Goal: Find specific page/section: Find specific page/section

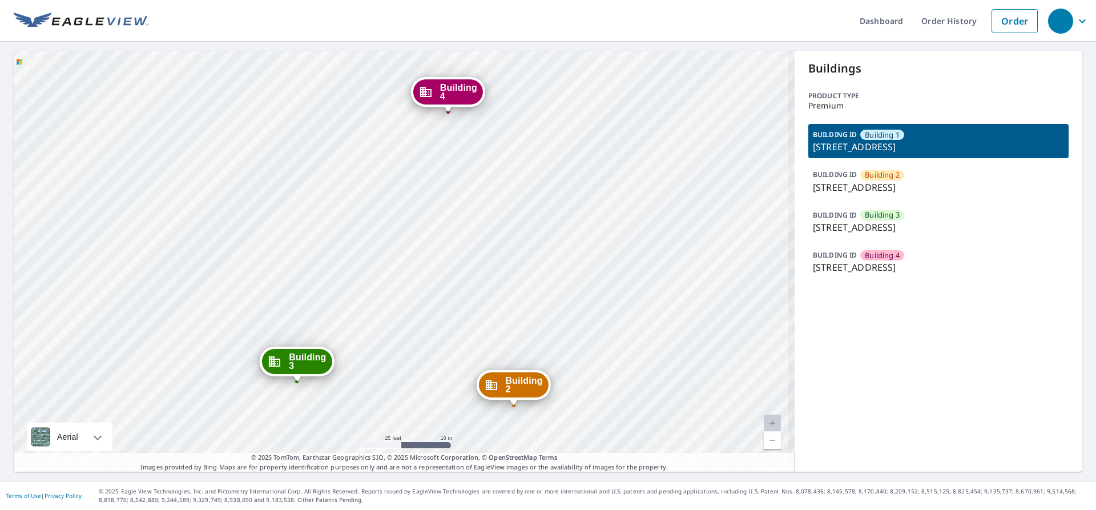
click at [854, 267] on p "[STREET_ADDRESS]" at bounding box center [938, 267] width 251 height 14
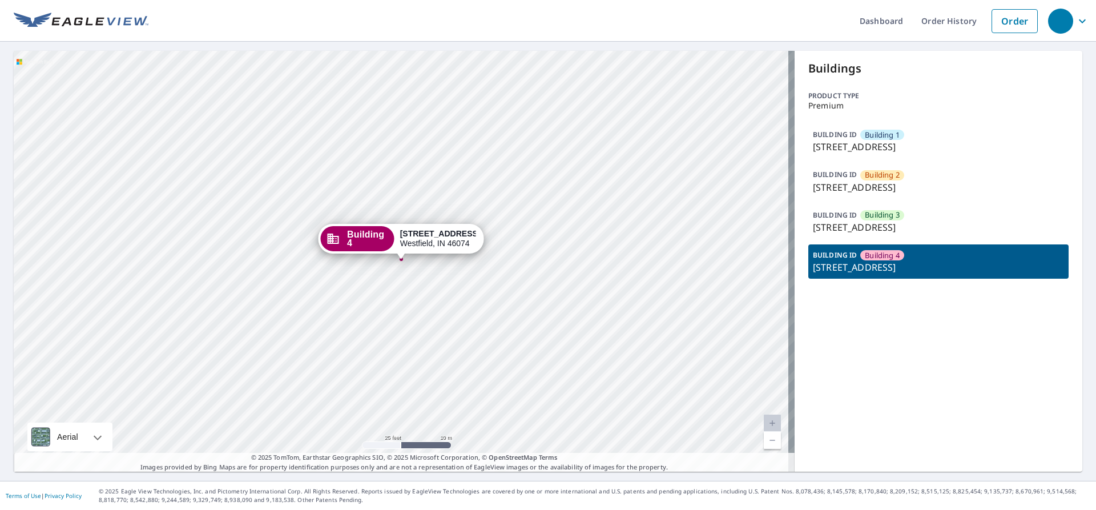
click at [874, 227] on p "[STREET_ADDRESS]" at bounding box center [938, 227] width 251 height 14
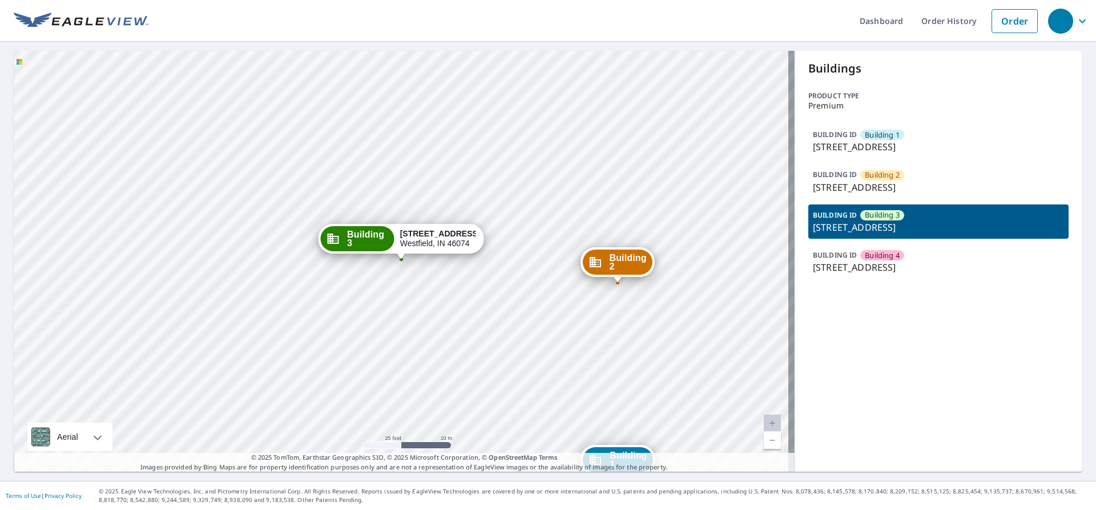
click at [890, 187] on p "[STREET_ADDRESS]" at bounding box center [938, 187] width 251 height 14
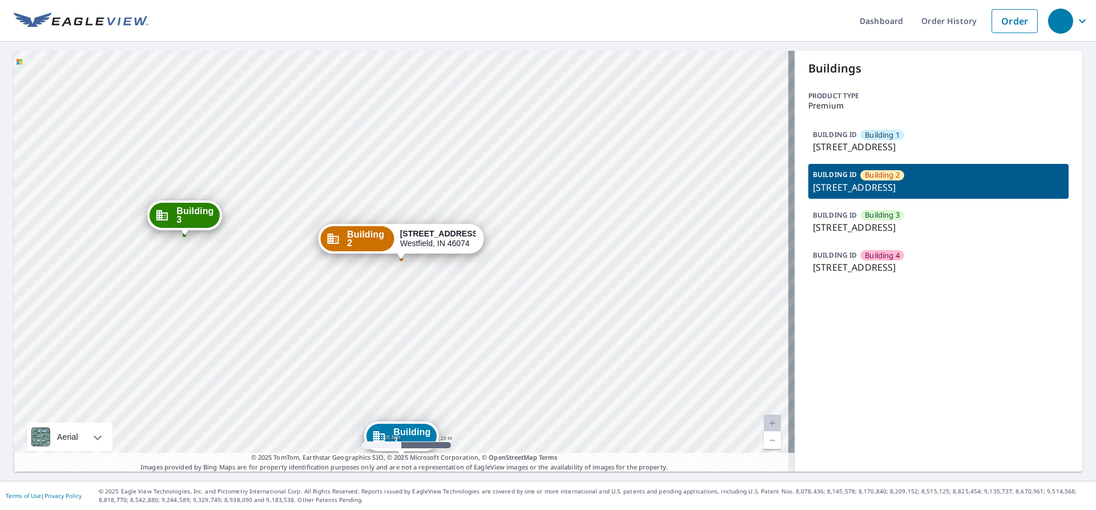
click at [900, 149] on p "[STREET_ADDRESS]" at bounding box center [938, 147] width 251 height 14
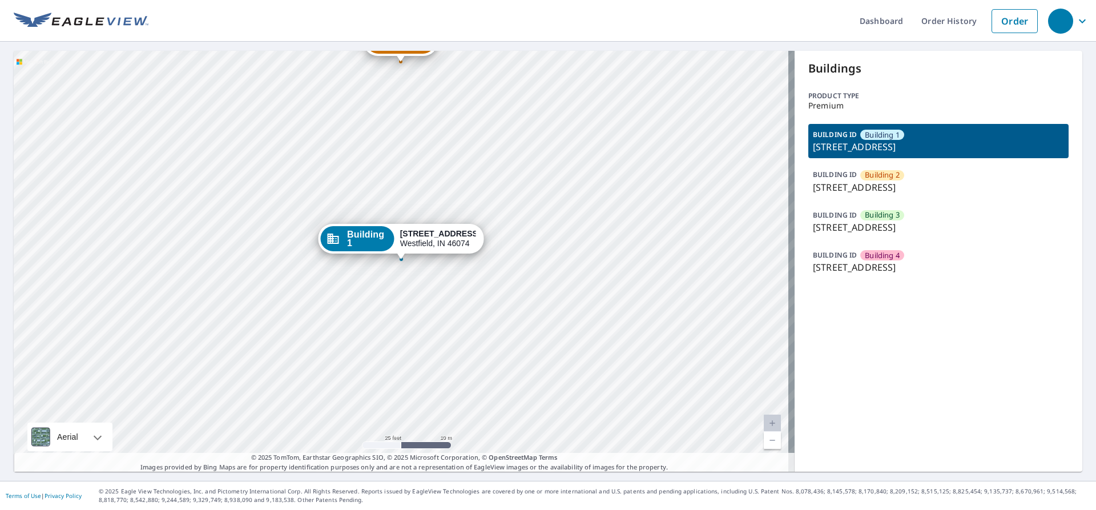
click at [907, 260] on div "BUILDING ID Building [GEOGRAPHIC_DATA][STREET_ADDRESS]" at bounding box center [938, 261] width 260 height 34
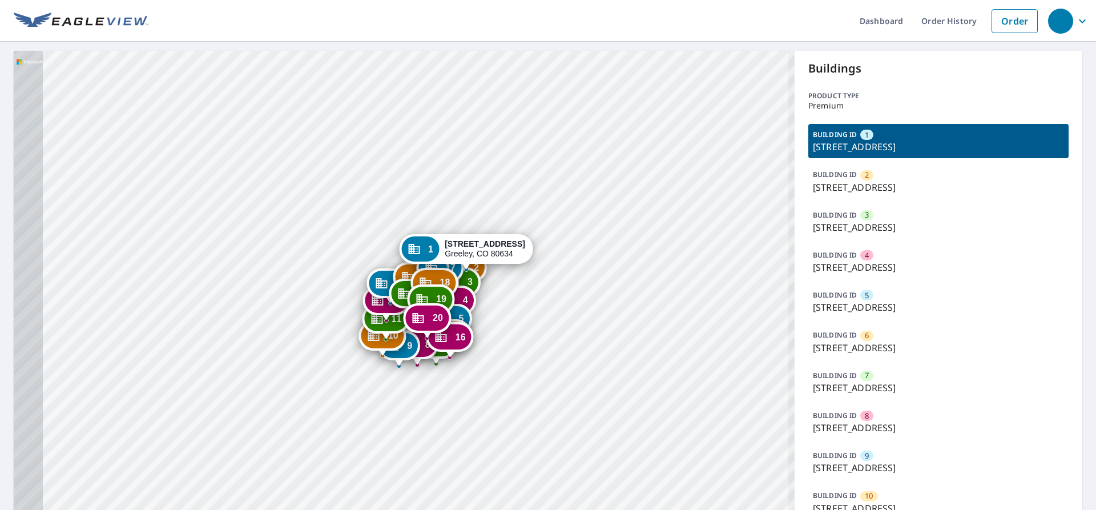
drag, startPoint x: 433, startPoint y: 461, endPoint x: 498, endPoint y: 242, distance: 228.2
click at [498, 242] on strong "3950 W 12th St" at bounding box center [485, 243] width 81 height 9
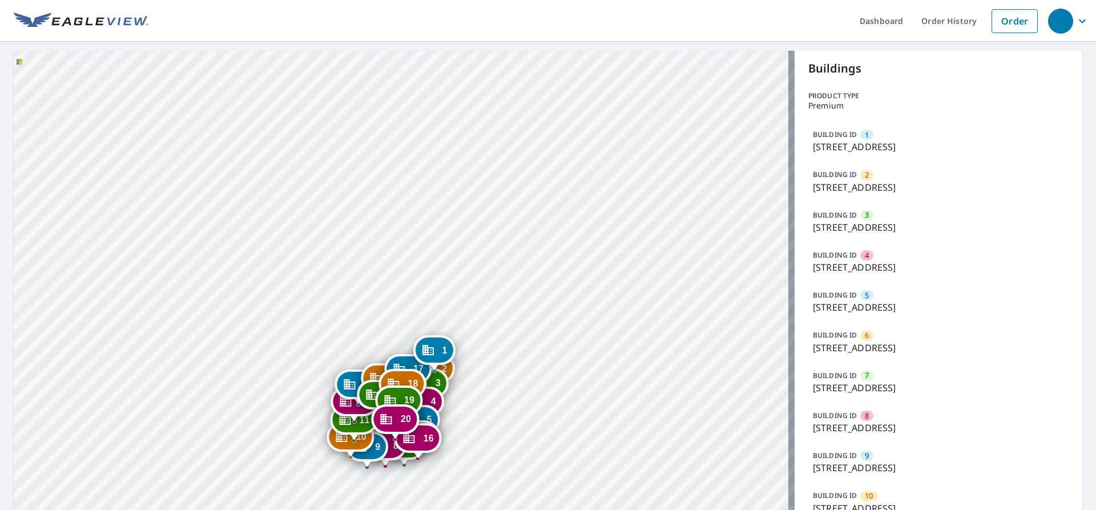
drag, startPoint x: 490, startPoint y: 401, endPoint x: 517, endPoint y: 302, distance: 103.1
click at [517, 302] on div "2 3950 W 12th St Greeley, CO 80634 3 3950 W 12th St Greeley, CO 80634 4 3950 W …" at bounding box center [404, 490] width 781 height 879
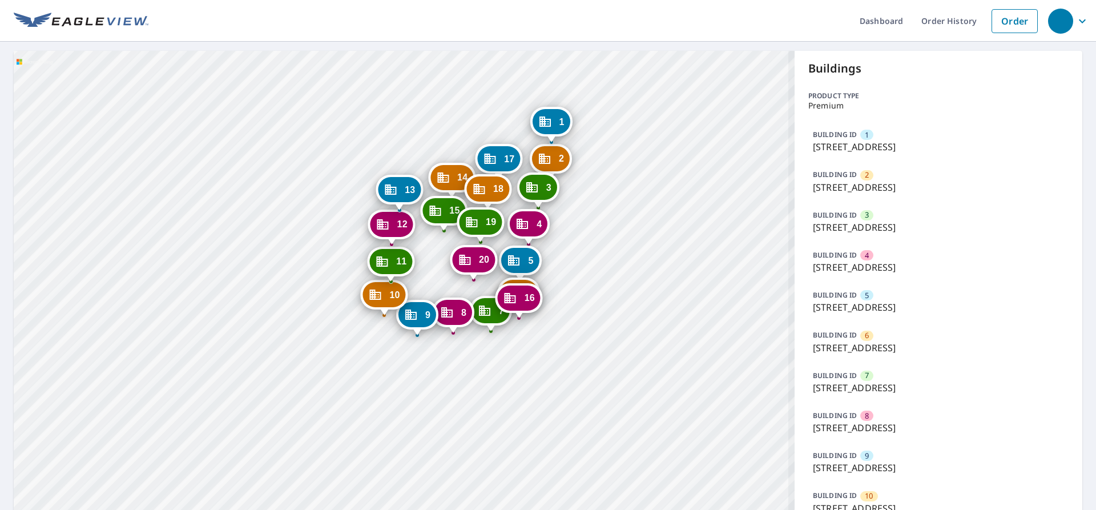
drag, startPoint x: 413, startPoint y: 413, endPoint x: 482, endPoint y: 276, distance: 153.5
click at [482, 276] on div "20 3950 W 12th St Greeley, CO 80634" at bounding box center [473, 262] width 47 height 35
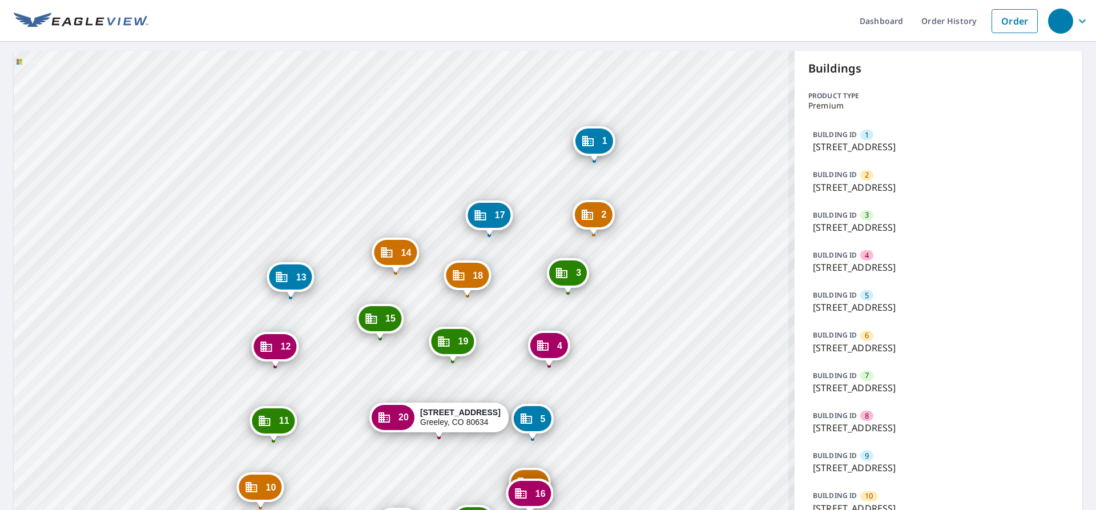
drag, startPoint x: 500, startPoint y: 290, endPoint x: 588, endPoint y: 107, distance: 202.8
click at [588, 107] on div "1 3950 W 12th St Greeley, CO 80634 2 3950 W 12th St Greeley, CO 80634 3 3950 W …" at bounding box center [404, 490] width 781 height 879
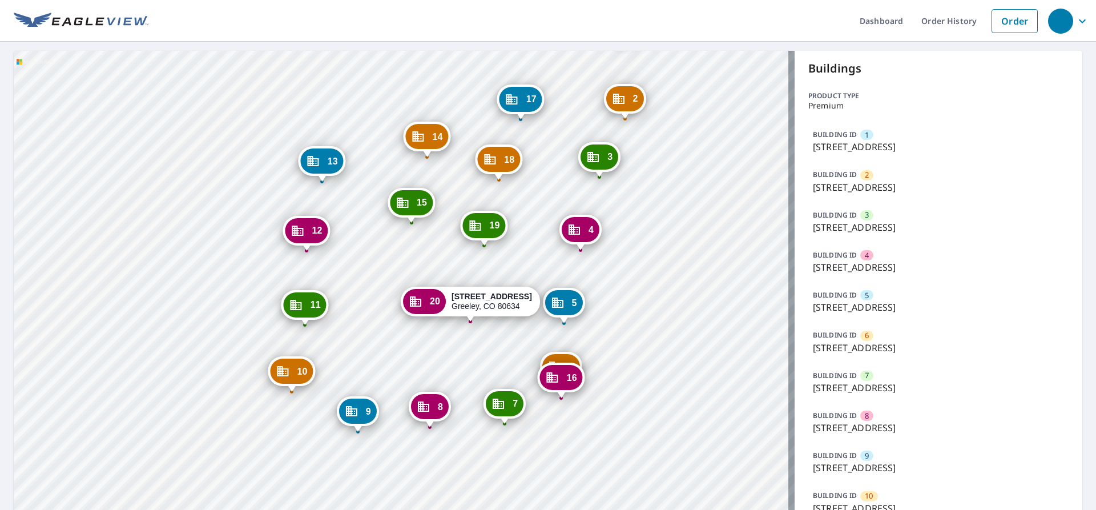
drag, startPoint x: 604, startPoint y: 347, endPoint x: 629, endPoint y: 261, distance: 89.1
click at [629, 261] on div "1 3950 W 12th St Greeley, CO 80634 2 3950 W 12th St Greeley, CO 80634 3 3950 W …" at bounding box center [404, 490] width 781 height 879
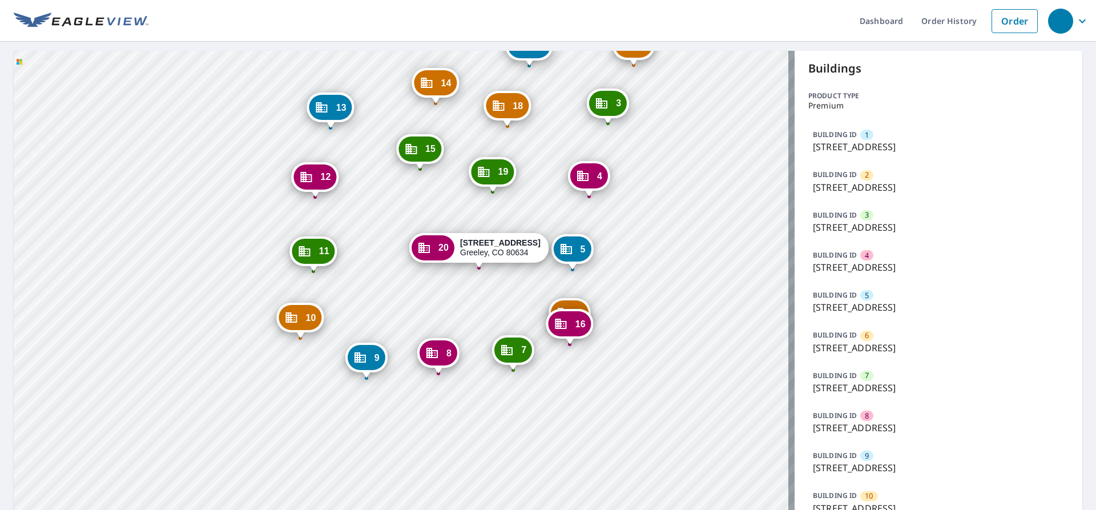
drag, startPoint x: 481, startPoint y: 424, endPoint x: 485, endPoint y: 377, distance: 47.0
click at [485, 377] on div "1 3950 W 12th St Greeley, CO 80634 2 3950 W 12th St Greeley, CO 80634 3 3950 W …" at bounding box center [404, 490] width 781 height 879
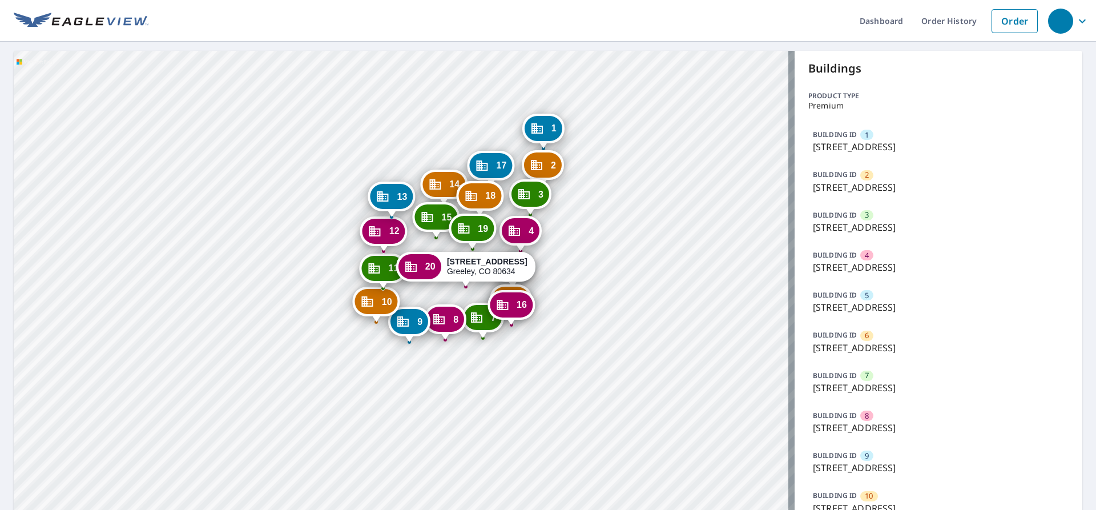
drag, startPoint x: 565, startPoint y: 327, endPoint x: 474, endPoint y: 309, distance: 91.8
click at [498, 397] on div "1 3950 W 12th St Greeley, CO 80634 2 3950 W 12th St Greeley, CO 80634 3 3950 W …" at bounding box center [404, 490] width 781 height 879
